Goal: Transaction & Acquisition: Purchase product/service

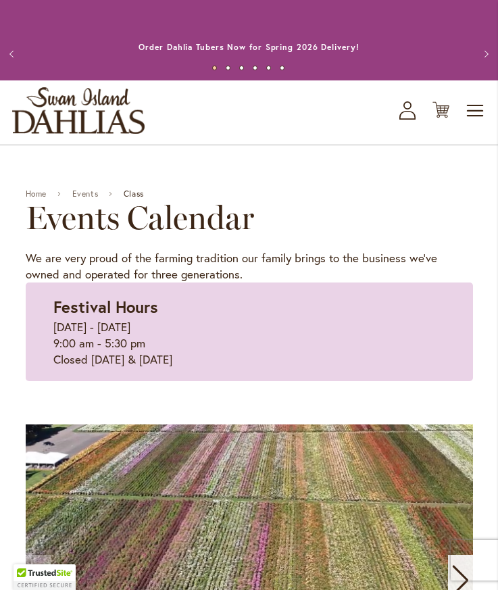
click at [478, 112] on span "Toggle Nav" at bounding box center [476, 110] width 20 height 27
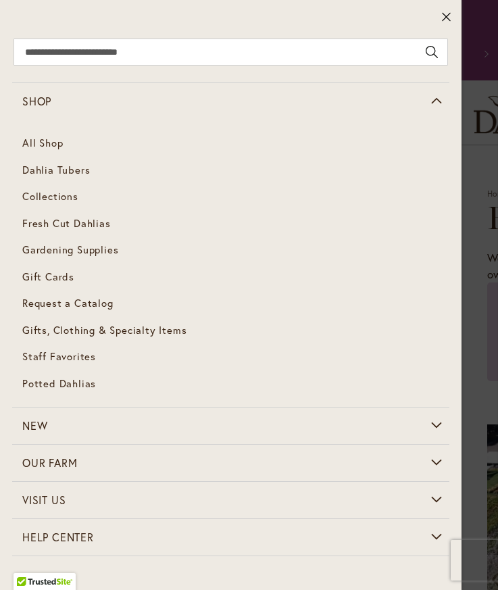
click at [28, 167] on span "Dahlia Tubers" at bounding box center [56, 170] width 68 height 14
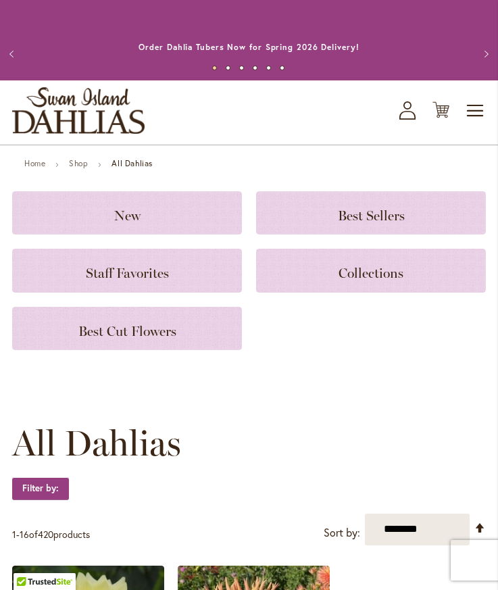
click at [59, 207] on h3 "New" at bounding box center [126, 212] width 197 height 15
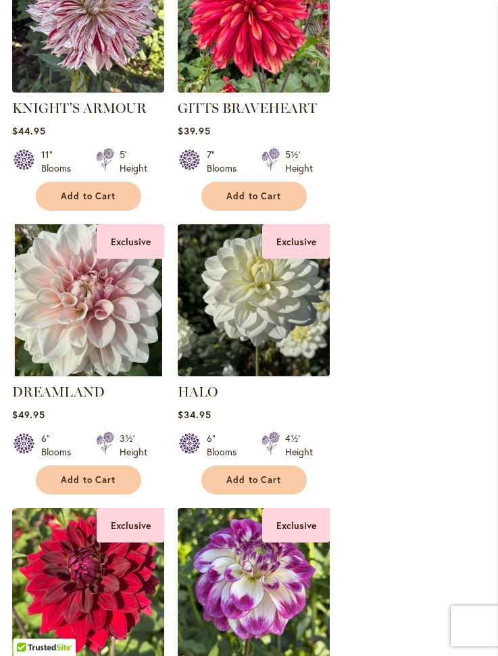
scroll to position [434, 0]
click at [71, 321] on img at bounding box center [88, 300] width 152 height 152
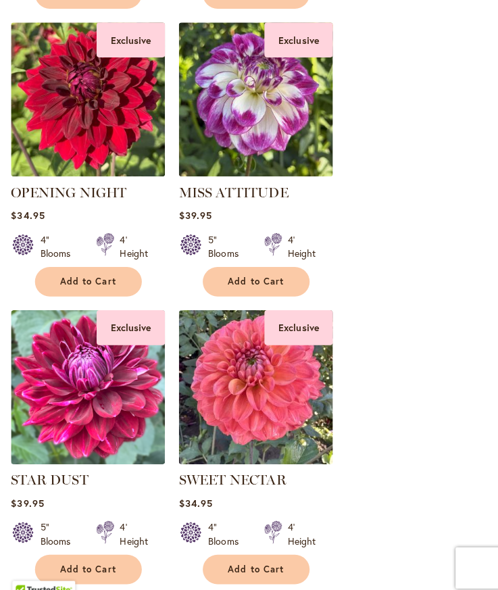
scroll to position [913, 0]
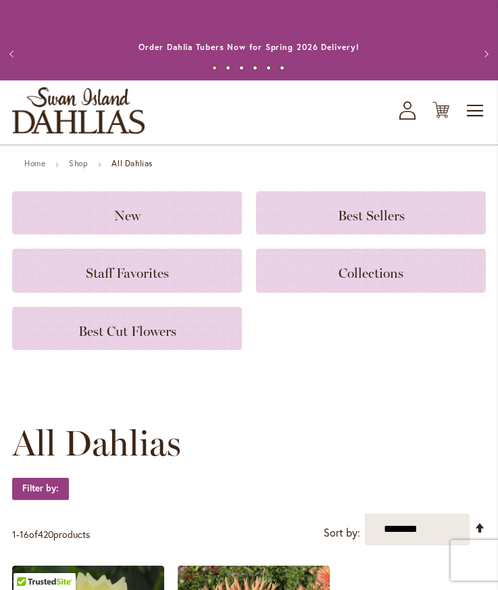
click at [36, 343] on div "Best Cut Flowers" at bounding box center [127, 328] width 230 height 43
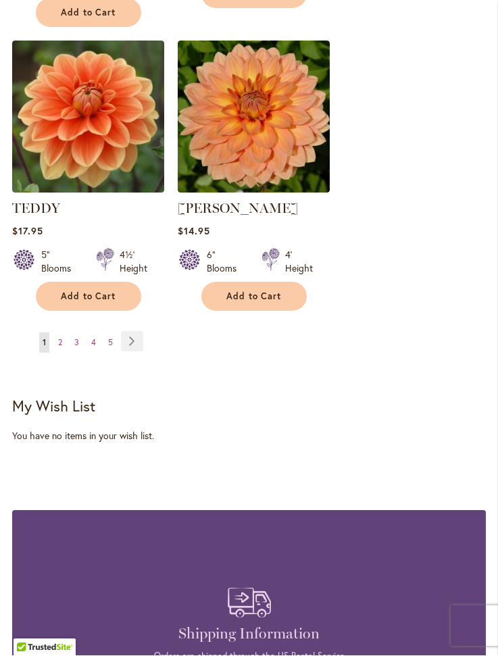
scroll to position [2347, 0]
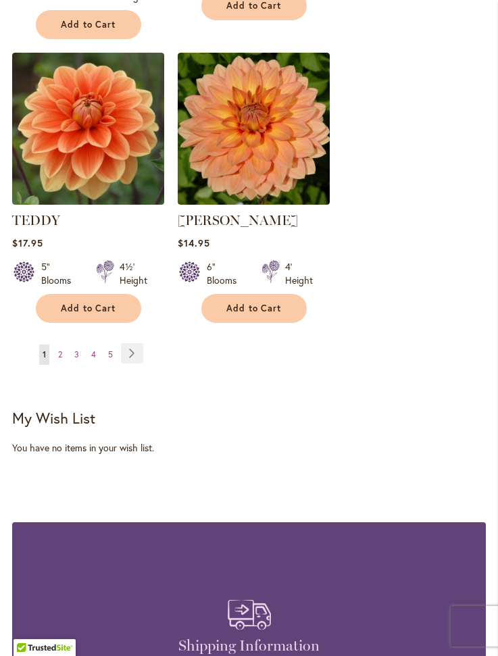
click at [130, 343] on link "Page Next" at bounding box center [132, 353] width 22 height 20
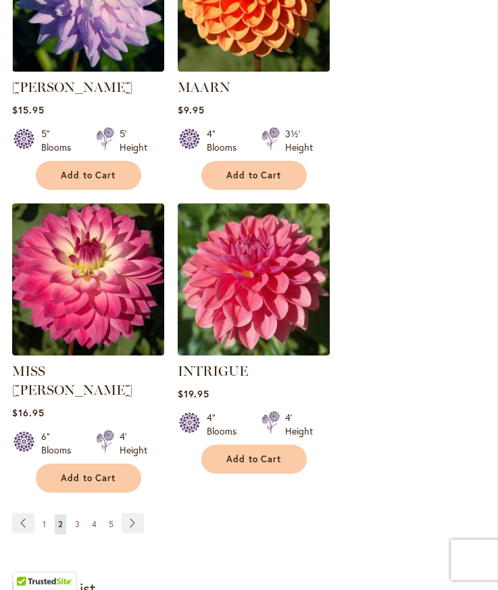
scroll to position [2158, 0]
